Goal: Complete application form

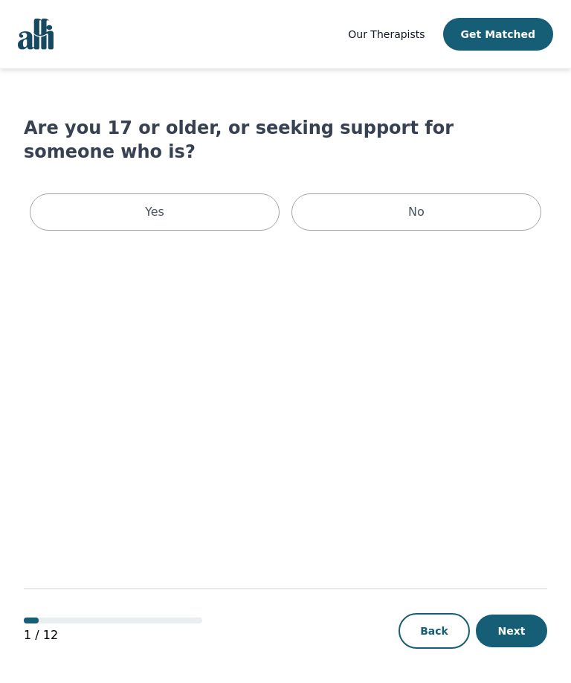
click at [211, 196] on div "Yes" at bounding box center [155, 211] width 250 height 37
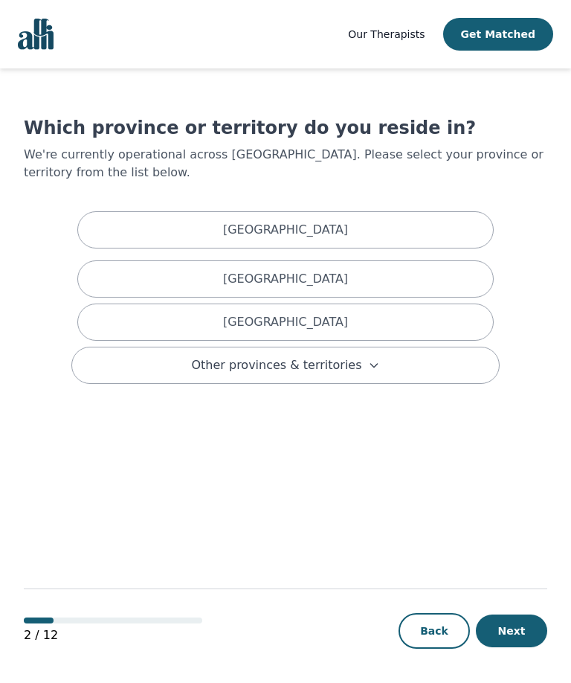
click at [356, 276] on div "[GEOGRAPHIC_DATA]" at bounding box center [285, 278] width 417 height 37
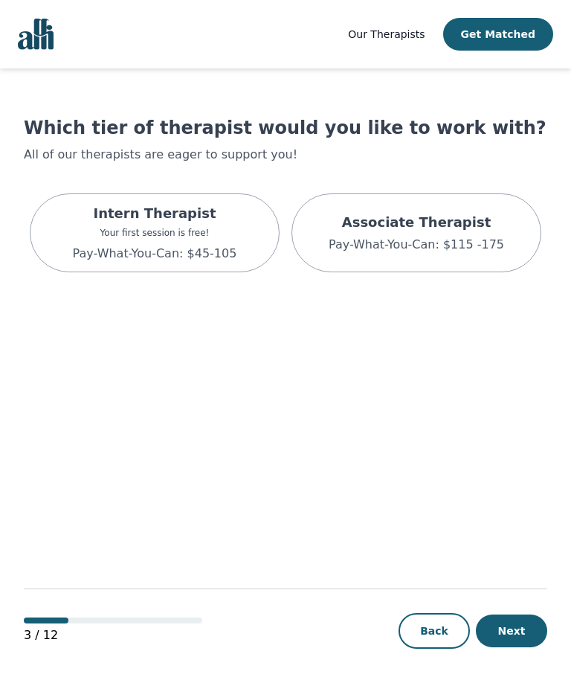
click at [477, 231] on p "Associate Therapist" at bounding box center [417, 222] width 176 height 21
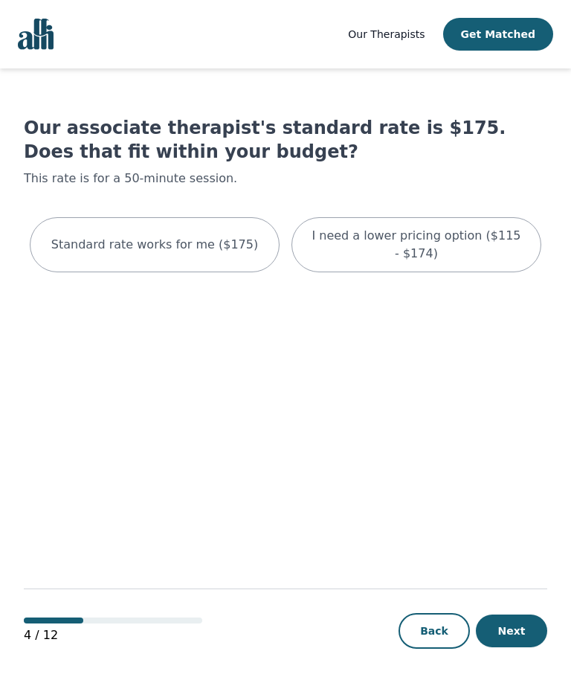
click at [524, 620] on button "Next" at bounding box center [511, 630] width 71 height 33
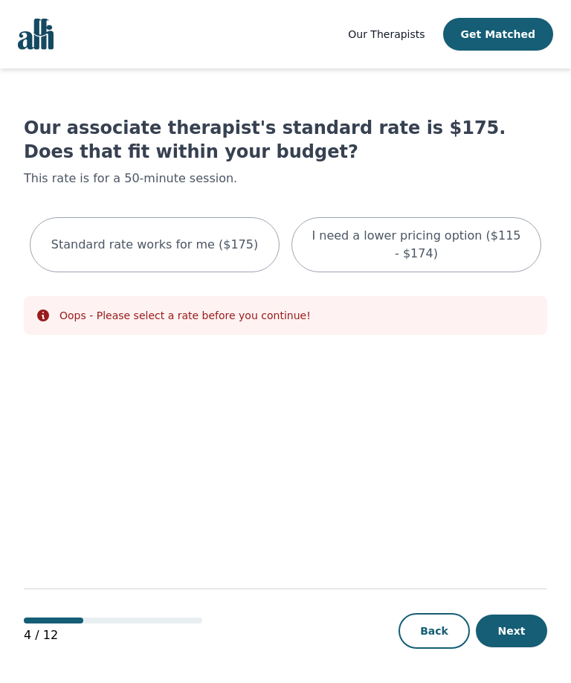
click at [489, 241] on p "I need a lower pricing option ($115 - $174)" at bounding box center [416, 245] width 213 height 36
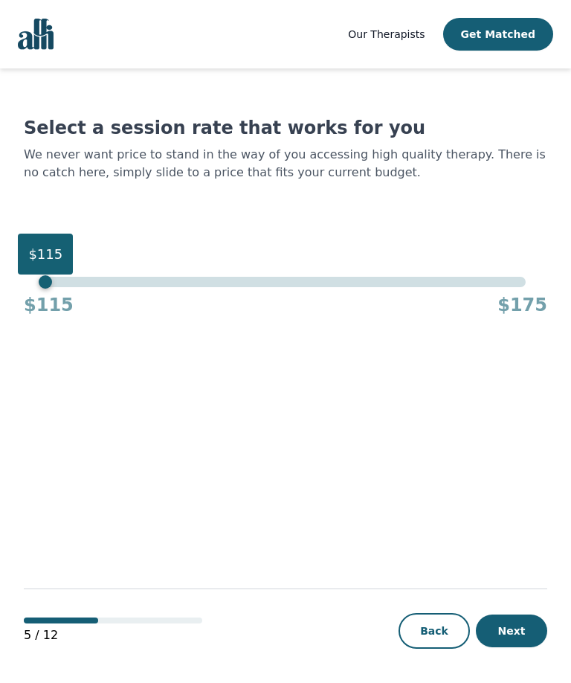
click at [533, 623] on button "Next" at bounding box center [511, 630] width 71 height 33
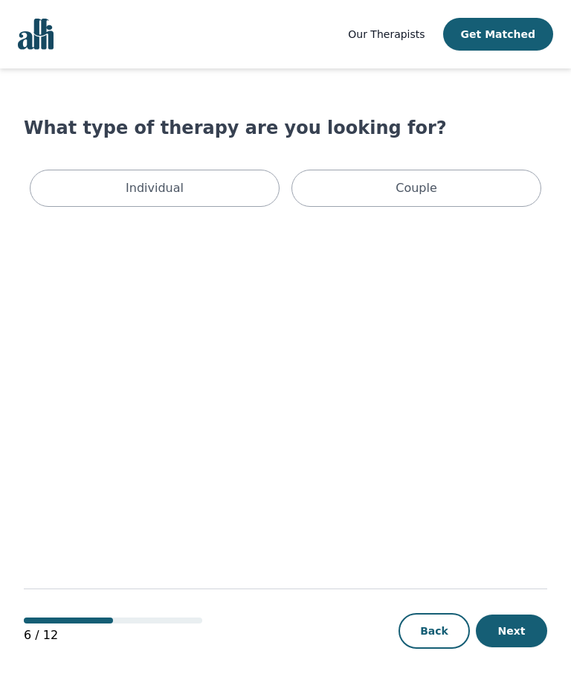
click at [210, 182] on div "Individual" at bounding box center [155, 188] width 250 height 37
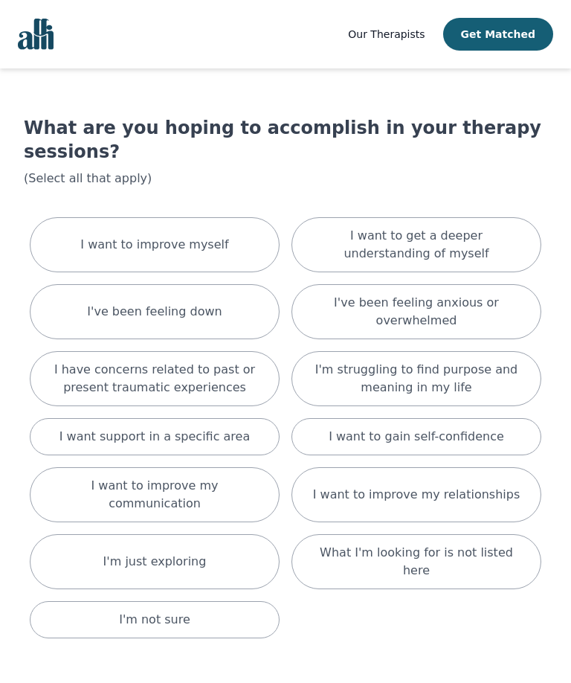
click at [234, 305] on div "I've been feeling down" at bounding box center [155, 311] width 250 height 55
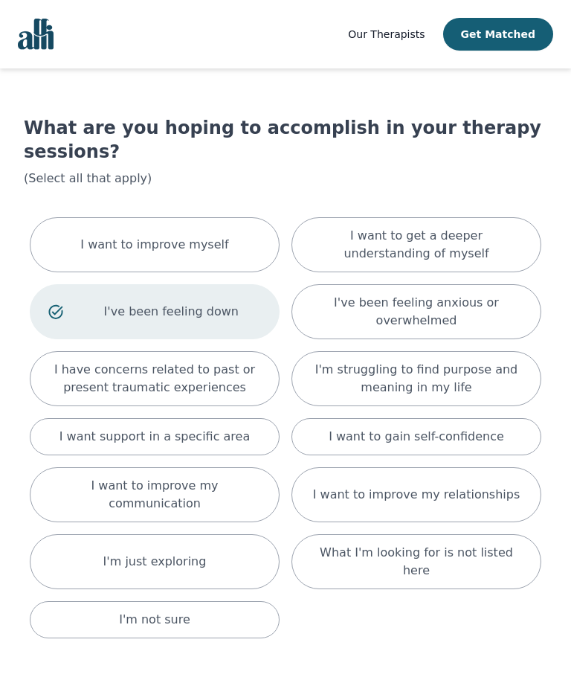
click at [239, 361] on p "I have concerns related to past or present traumatic experiences" at bounding box center [154, 379] width 213 height 36
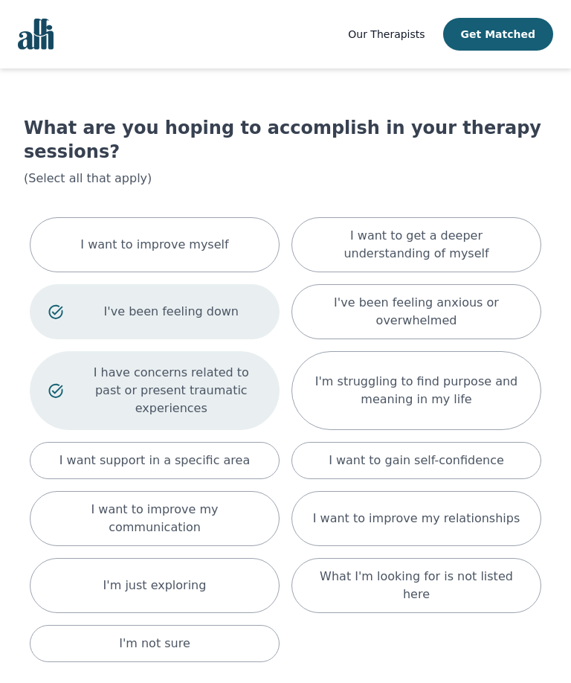
click at [471, 227] on p "I want to get a deeper understanding of myself" at bounding box center [416, 245] width 213 height 36
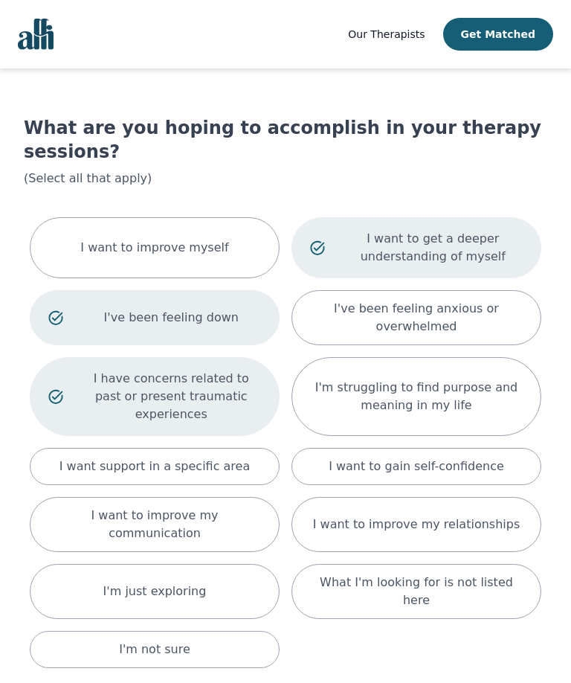
click at [480, 312] on div "I've been feeling anxious or overwhelmed" at bounding box center [417, 317] width 250 height 55
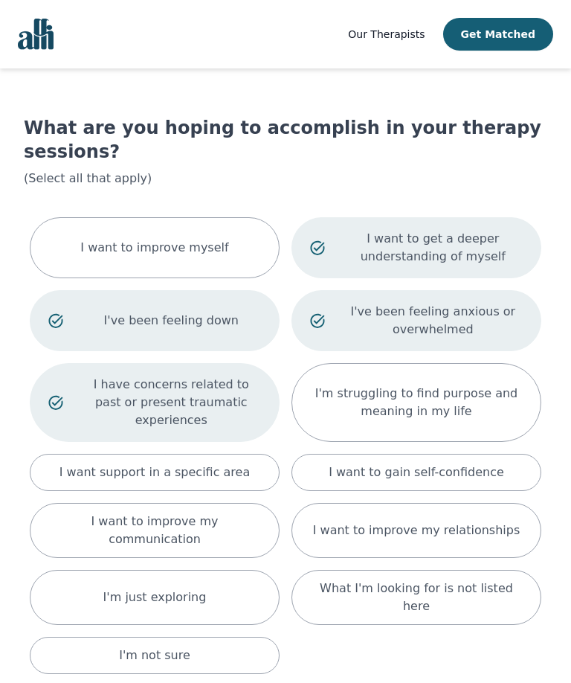
click at [472, 385] on p "I'm struggling to find purpose and meaning in my life" at bounding box center [416, 403] width 213 height 36
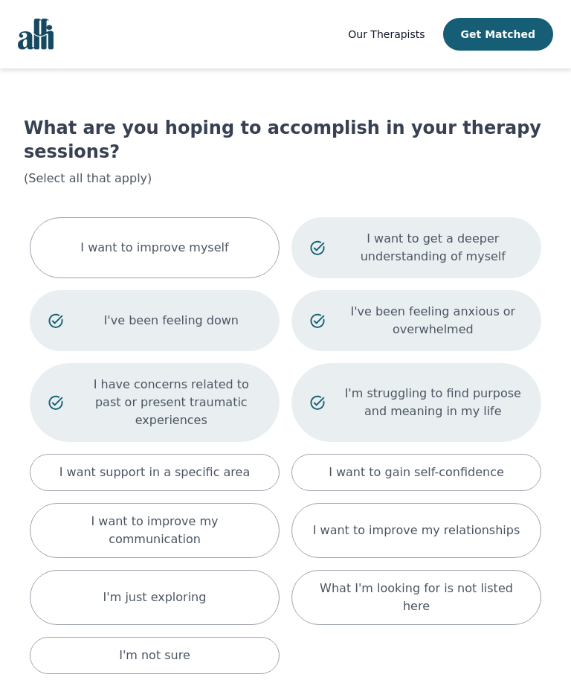
click at [496, 454] on div "I want to gain self-confidence" at bounding box center [417, 472] width 250 height 37
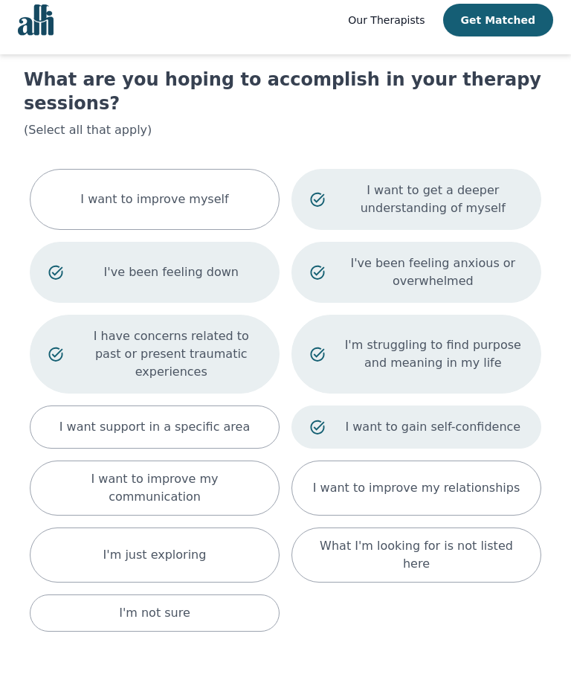
scroll to position [48, 0]
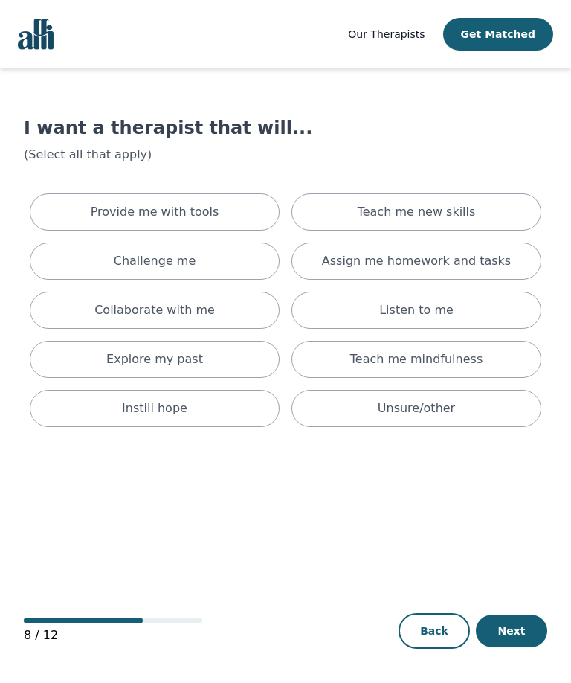
click at [289, 207] on div "Provide me with tools Teach me new skills Challenge me Assign me homework and t…" at bounding box center [286, 309] width 524 height 245
click at [244, 222] on div "Provide me with tools" at bounding box center [155, 211] width 250 height 37
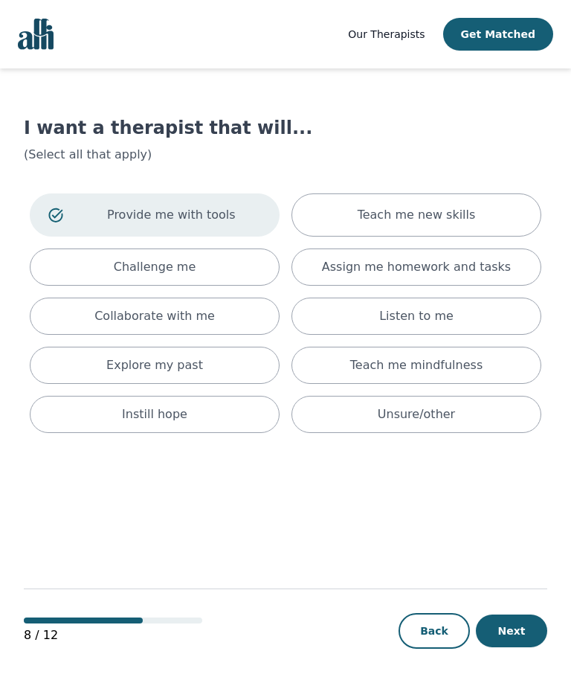
click at [463, 215] on p "Teach me new skills" at bounding box center [417, 215] width 118 height 18
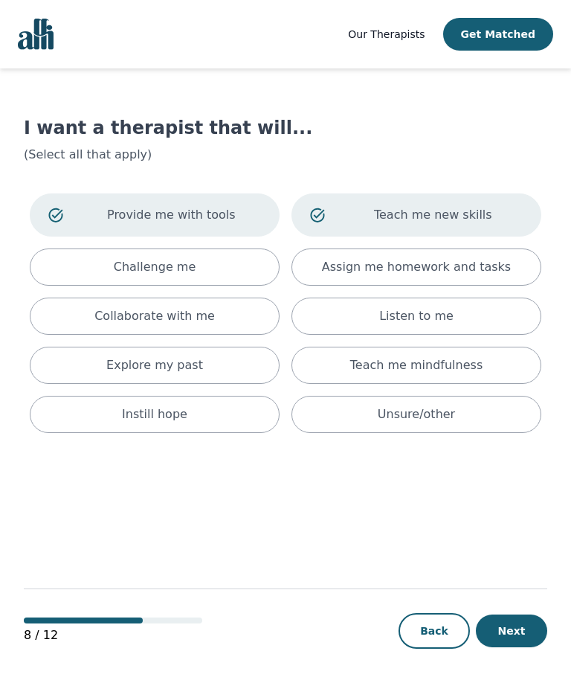
click at [529, 647] on button "Next" at bounding box center [511, 630] width 71 height 33
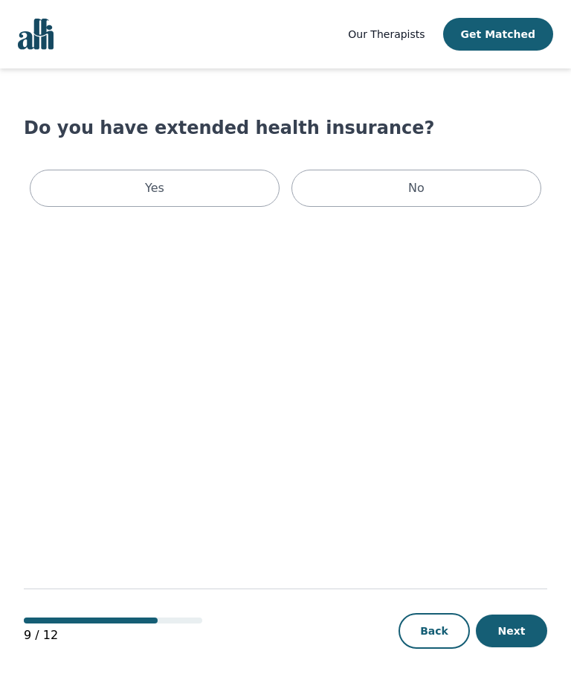
click at [493, 188] on div "No" at bounding box center [417, 188] width 250 height 37
